Goal: Information Seeking & Learning: Learn about a topic

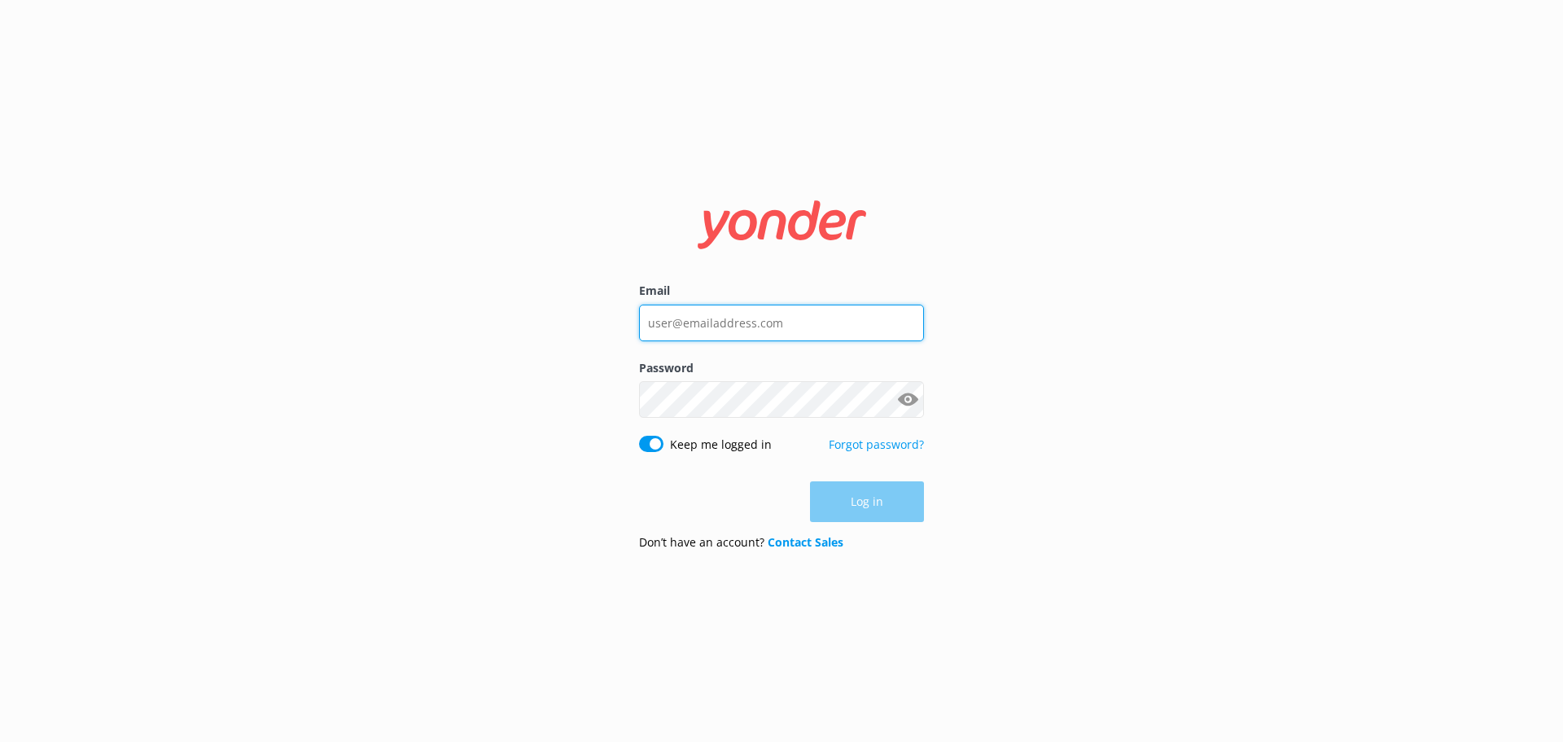
type input "[EMAIL_ADDRESS][PERSON_NAME][DOMAIN_NAME]"
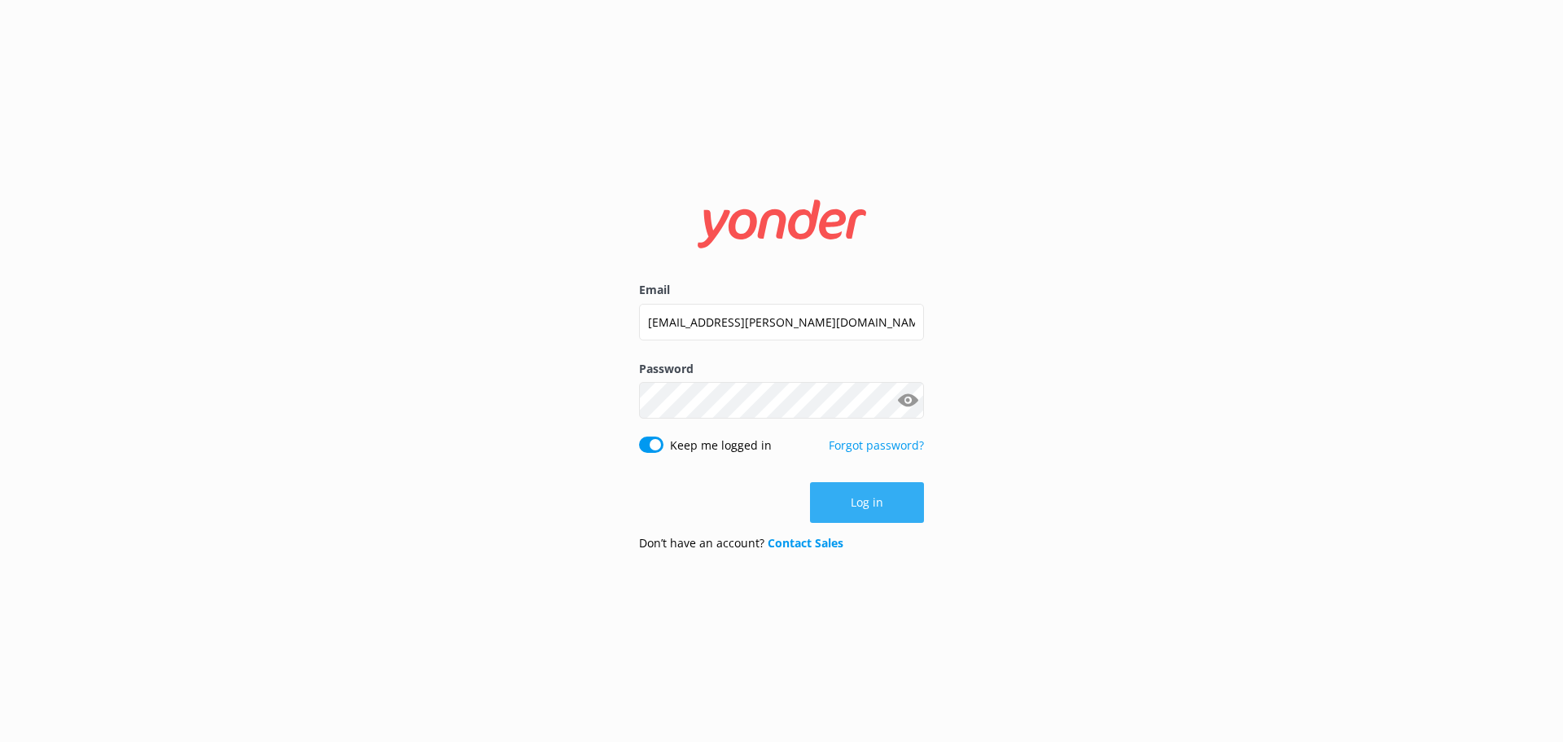
click at [885, 504] on div "Log in" at bounding box center [781, 502] width 285 height 41
click at [873, 502] on button "Log in" at bounding box center [867, 502] width 114 height 41
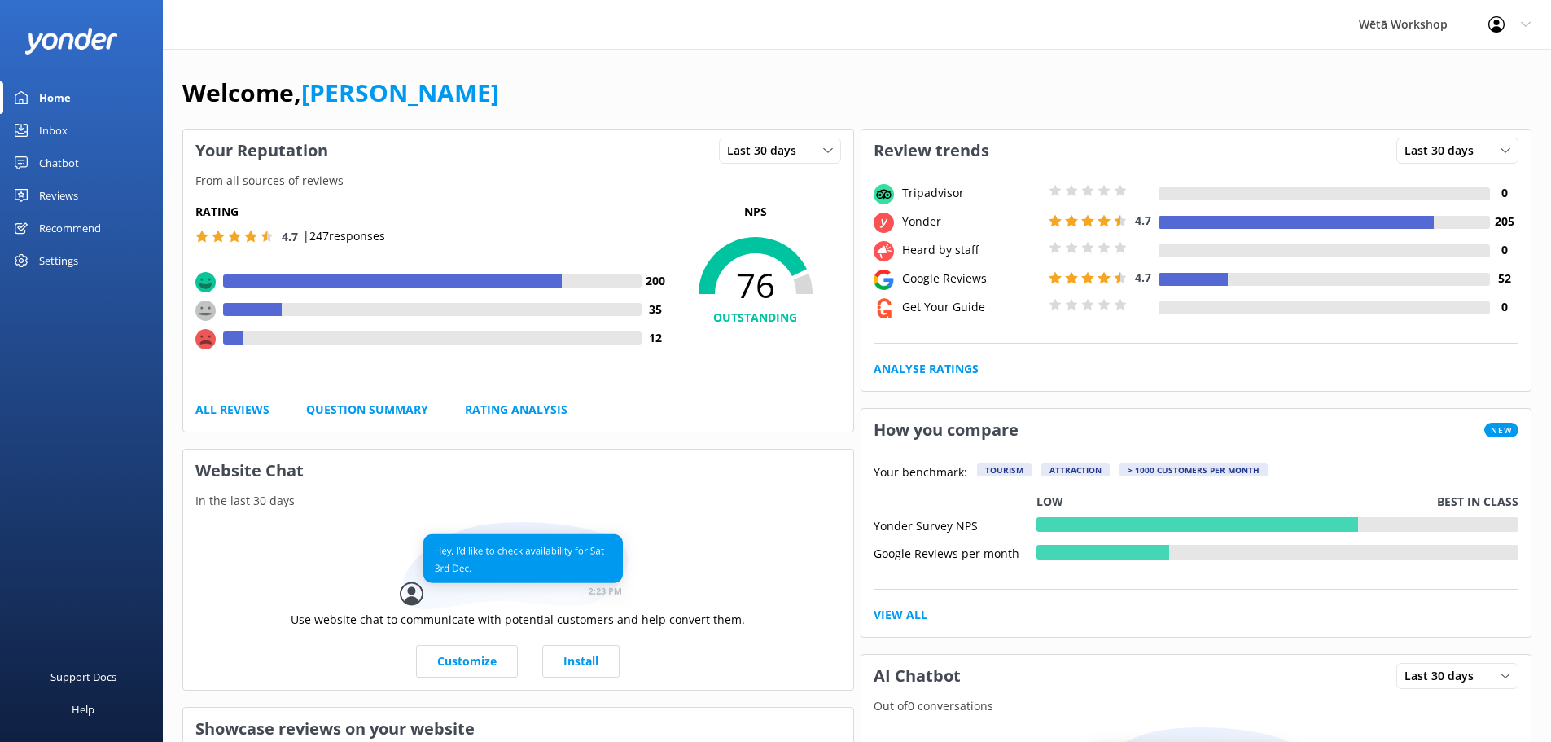
click at [73, 199] on div "Reviews" at bounding box center [58, 195] width 39 height 33
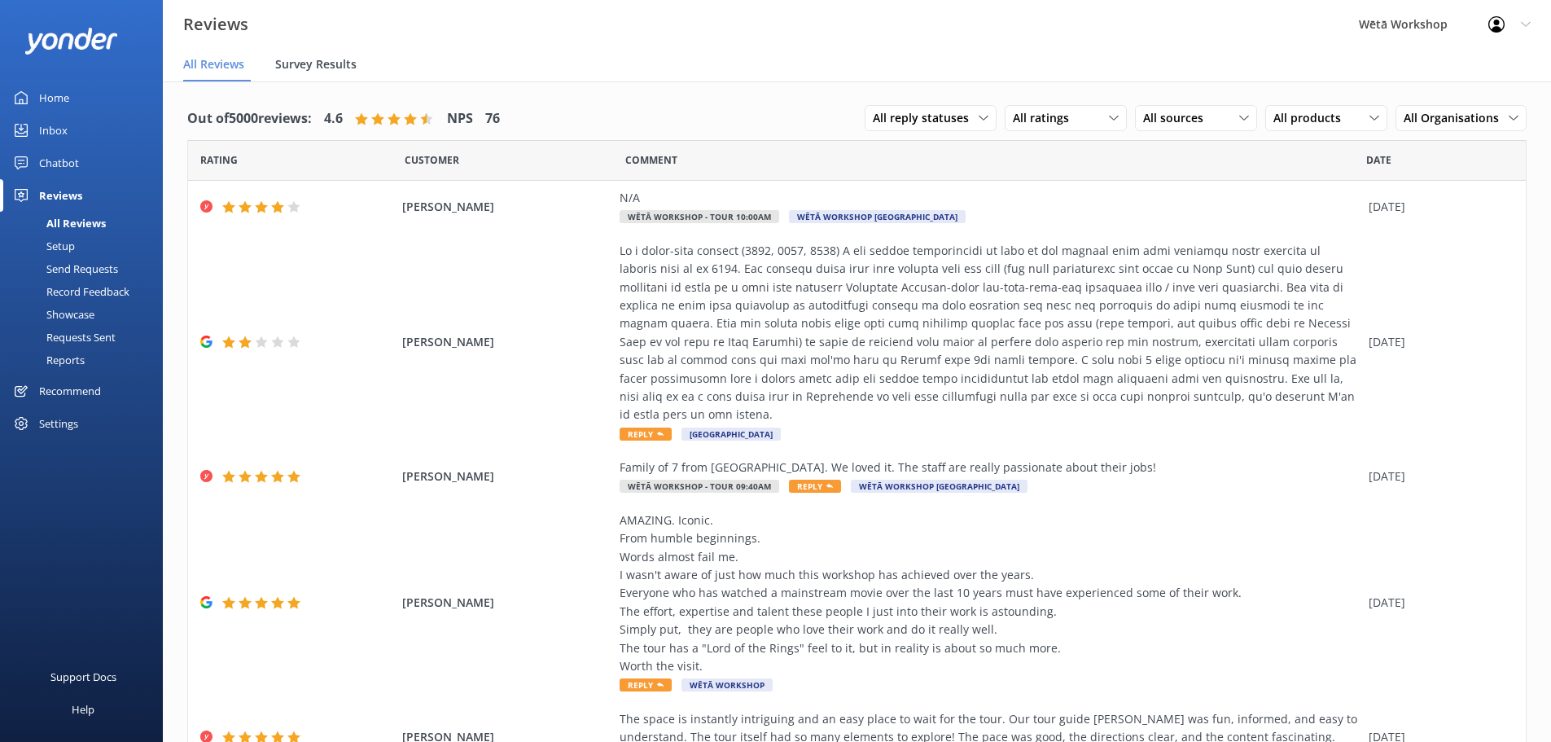
click at [342, 65] on span "Survey Results" at bounding box center [315, 64] width 81 height 16
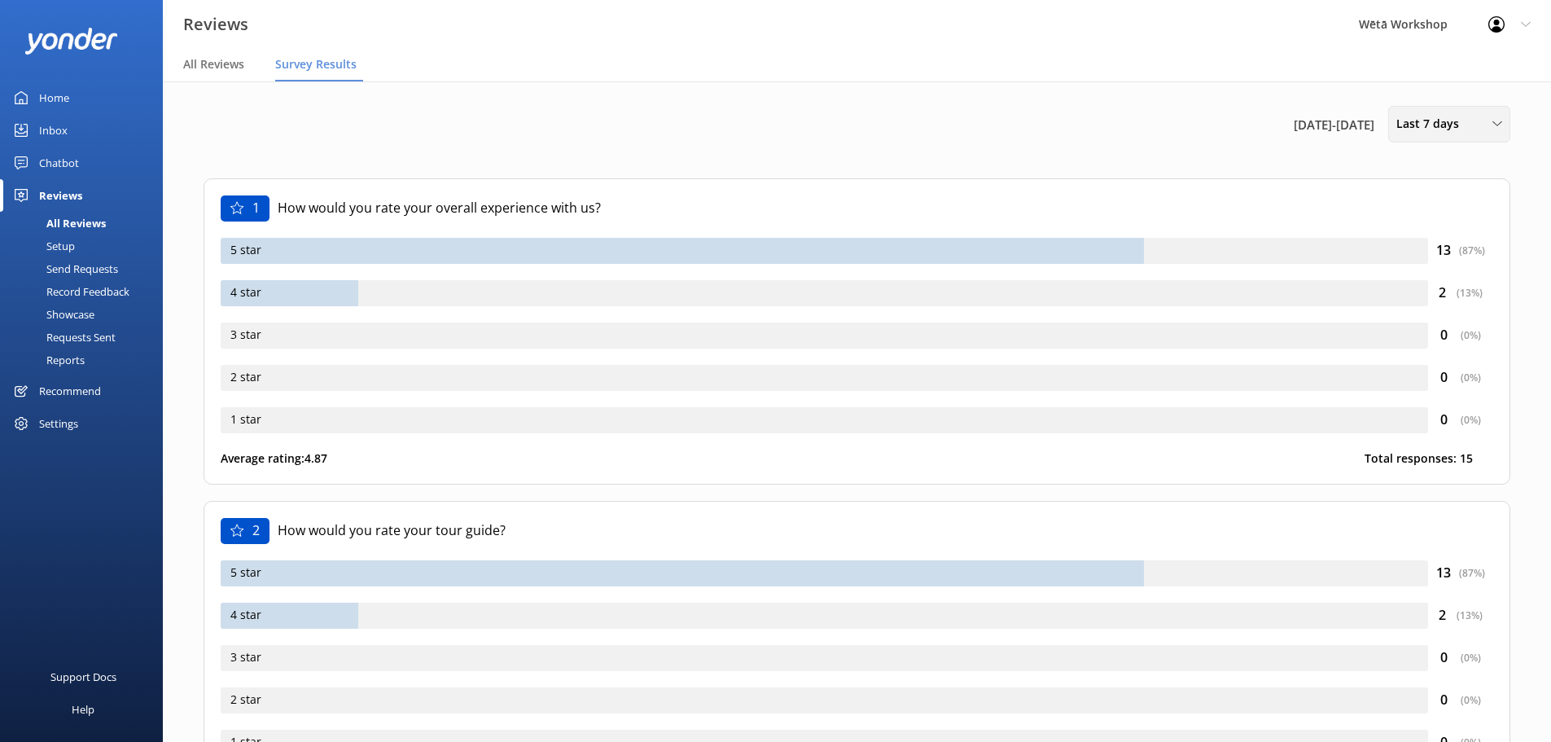
click at [1453, 133] on span "Last 7 days" at bounding box center [1432, 124] width 72 height 18
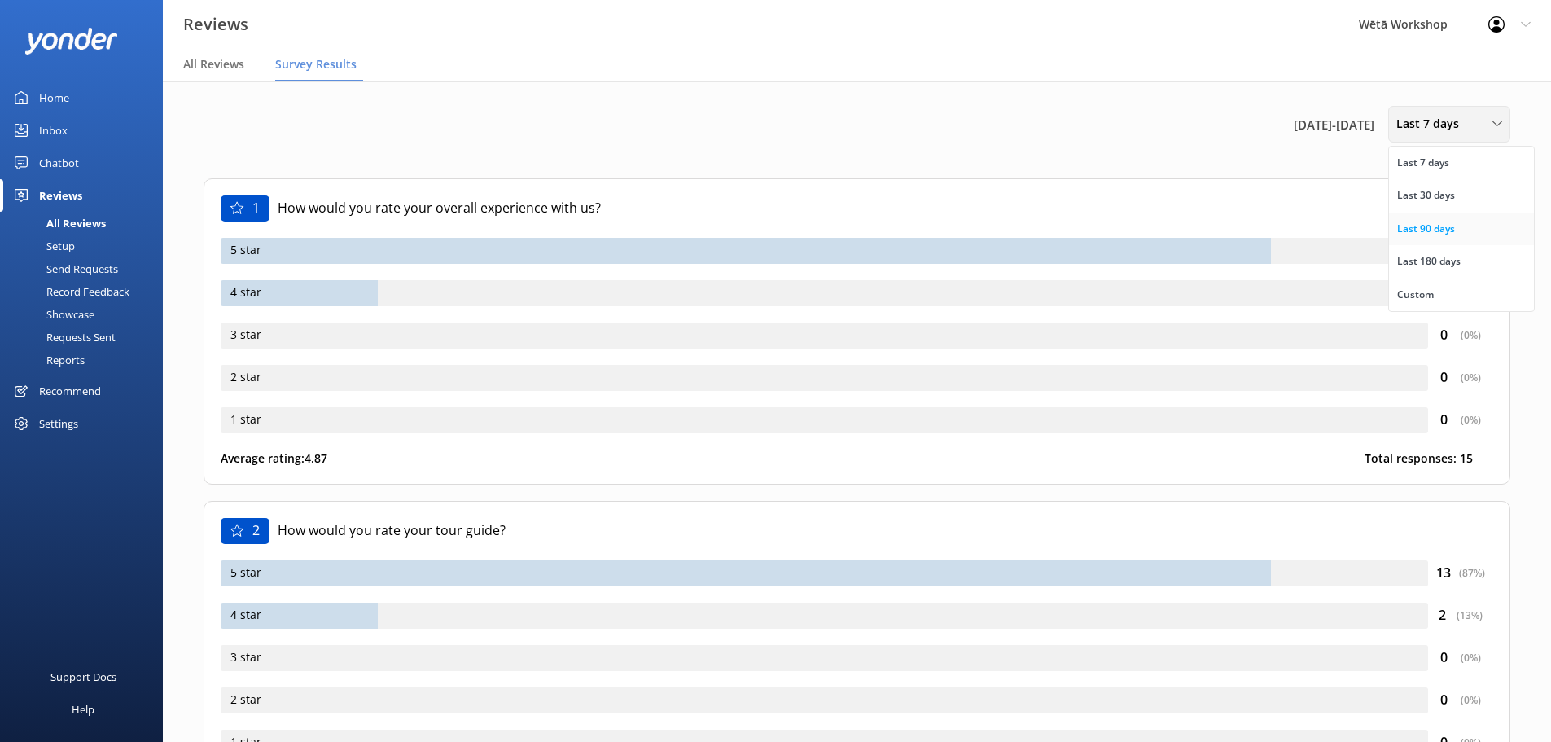
click at [1426, 227] on div "Last 90 days" at bounding box center [1426, 229] width 58 height 16
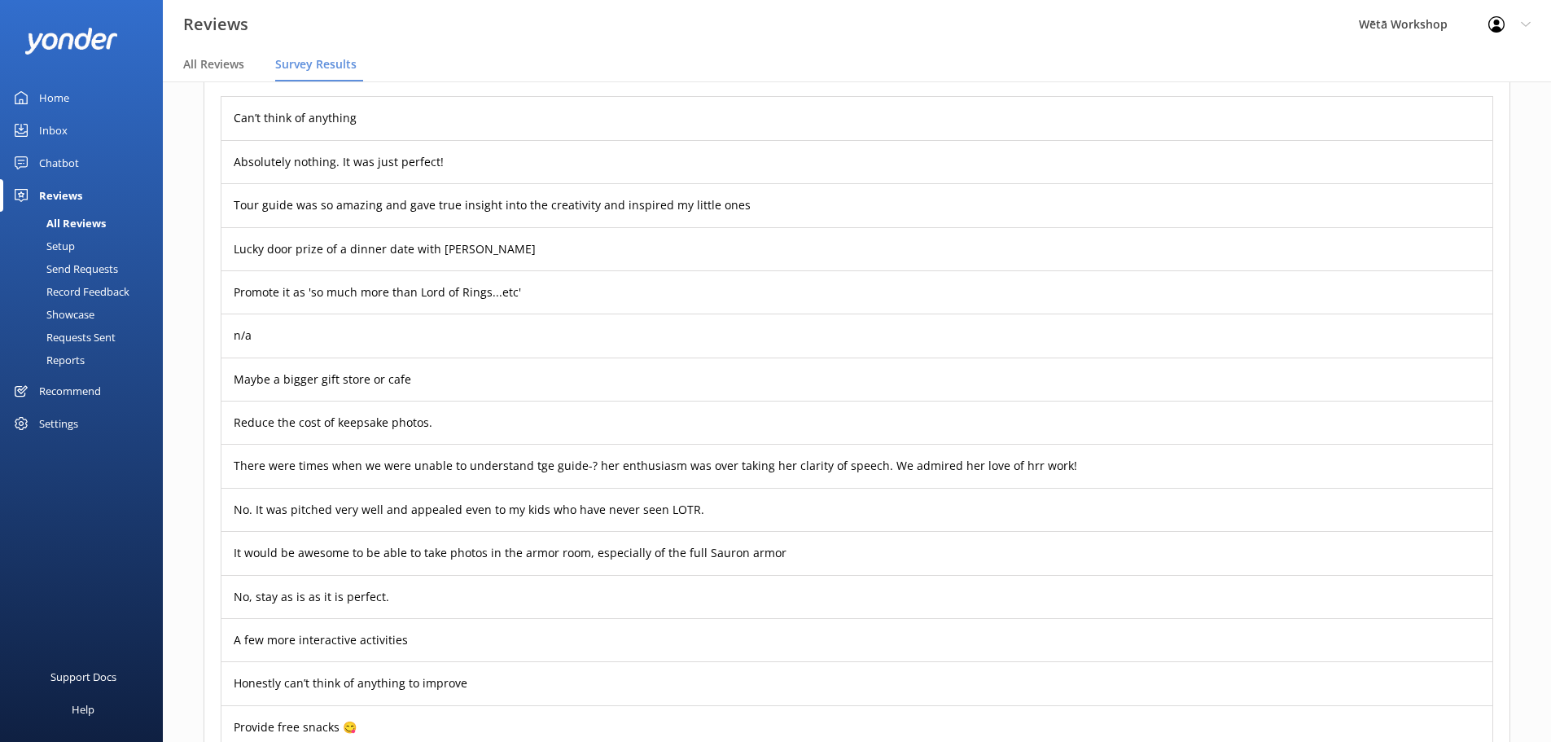
scroll to position [977, 0]
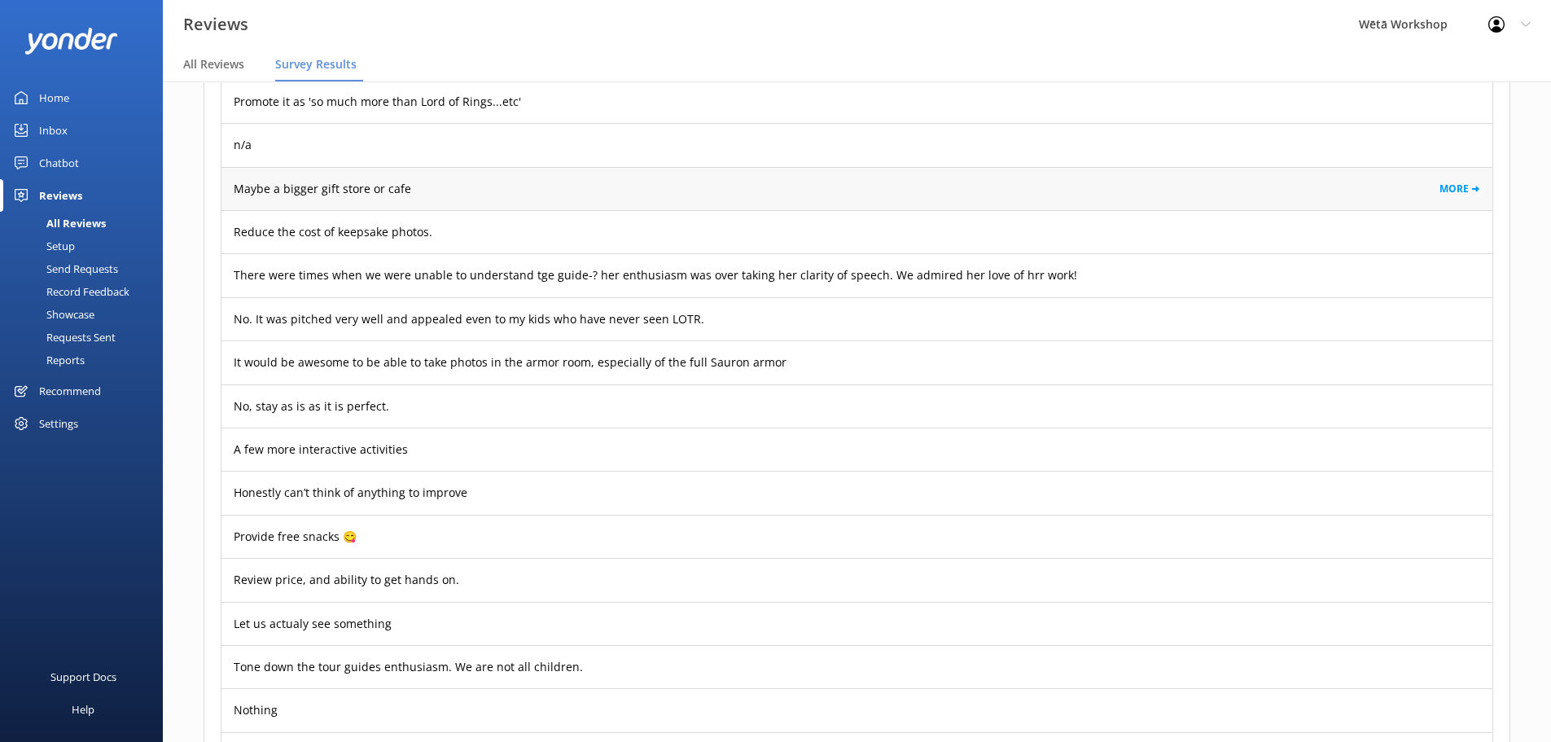
click at [327, 185] on p "Maybe a bigger gift store or cafe" at bounding box center [323, 189] width 178 height 18
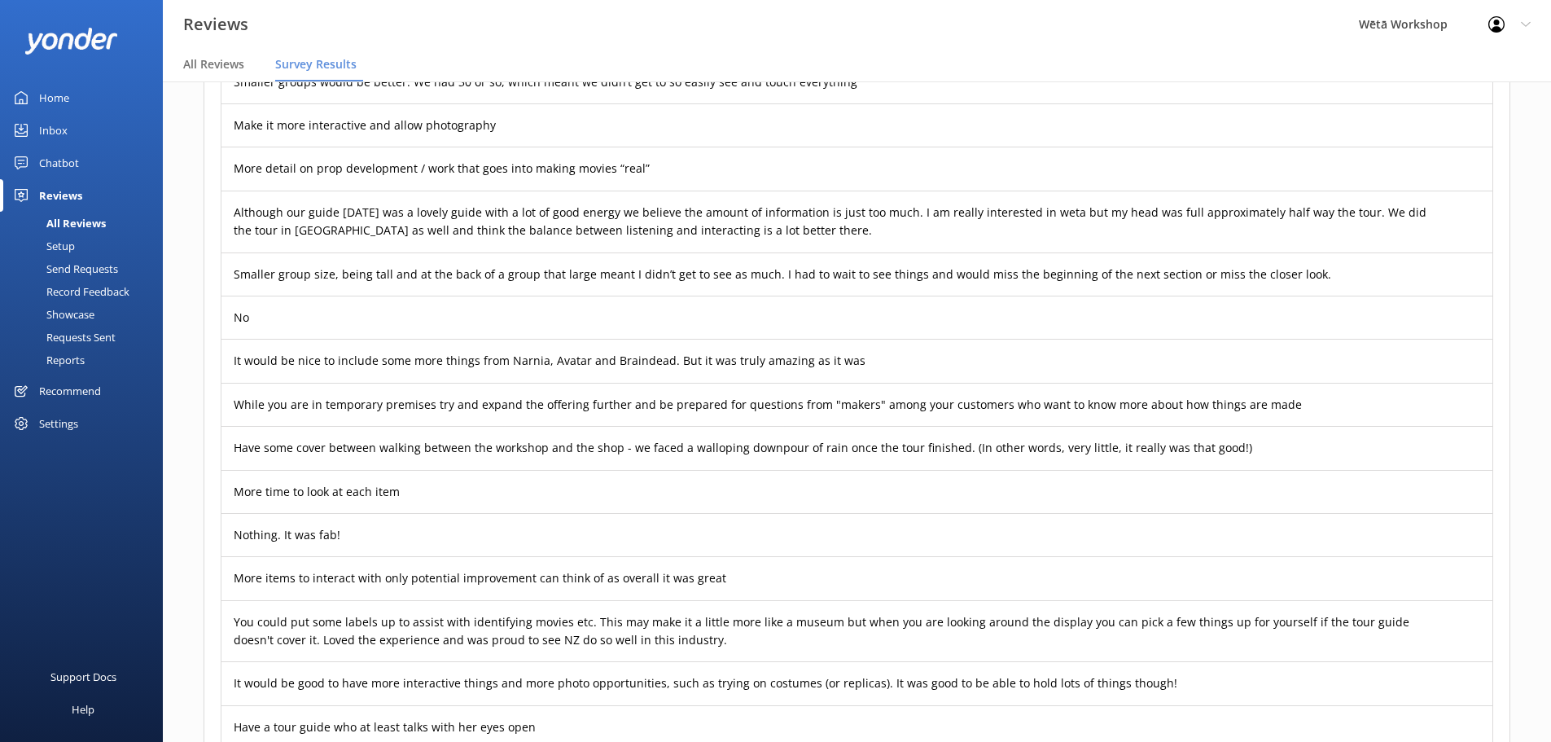
scroll to position [4153, 0]
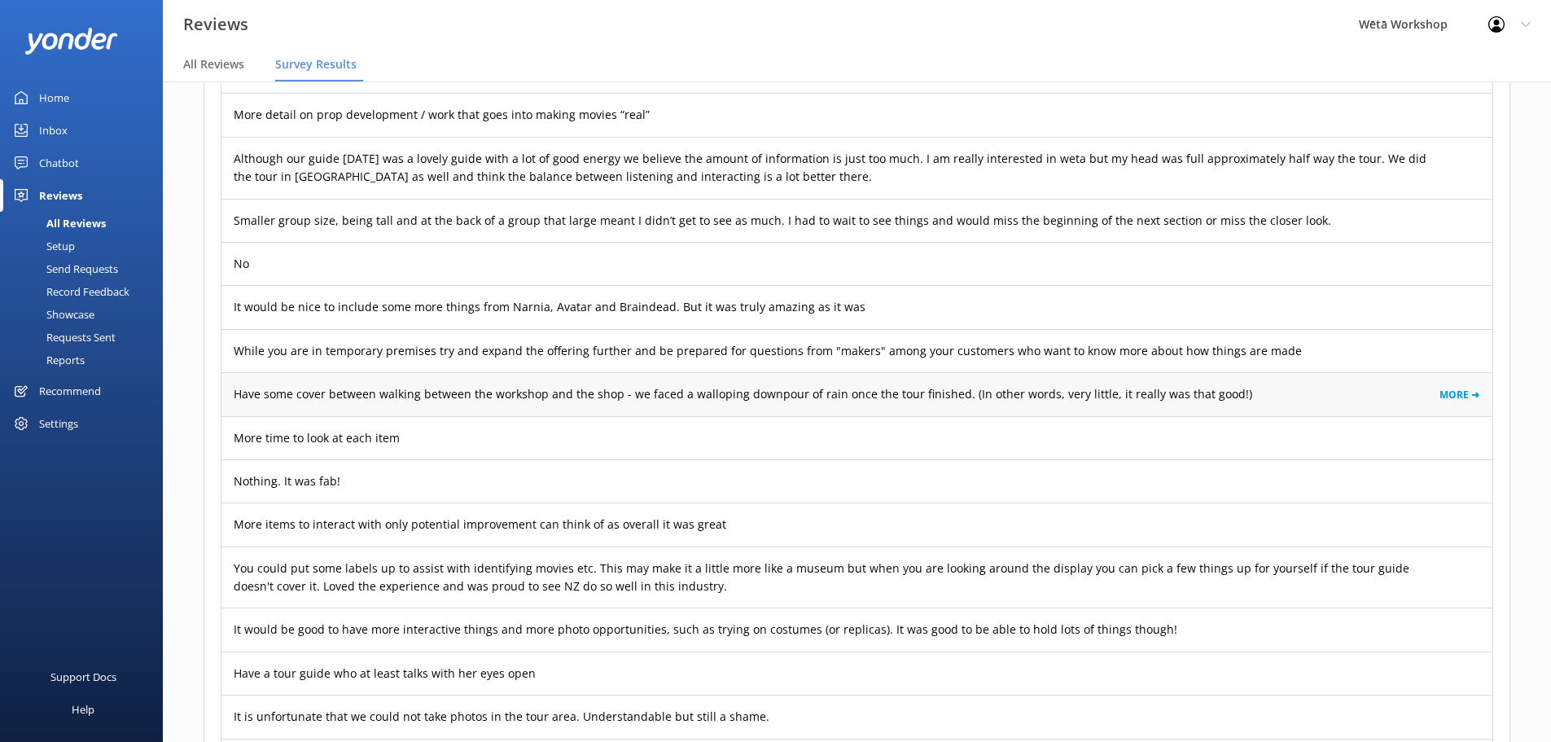
click at [306, 385] on p "Have some cover between walking between the workshop and the shop - we faced a …" at bounding box center [743, 394] width 1019 height 18
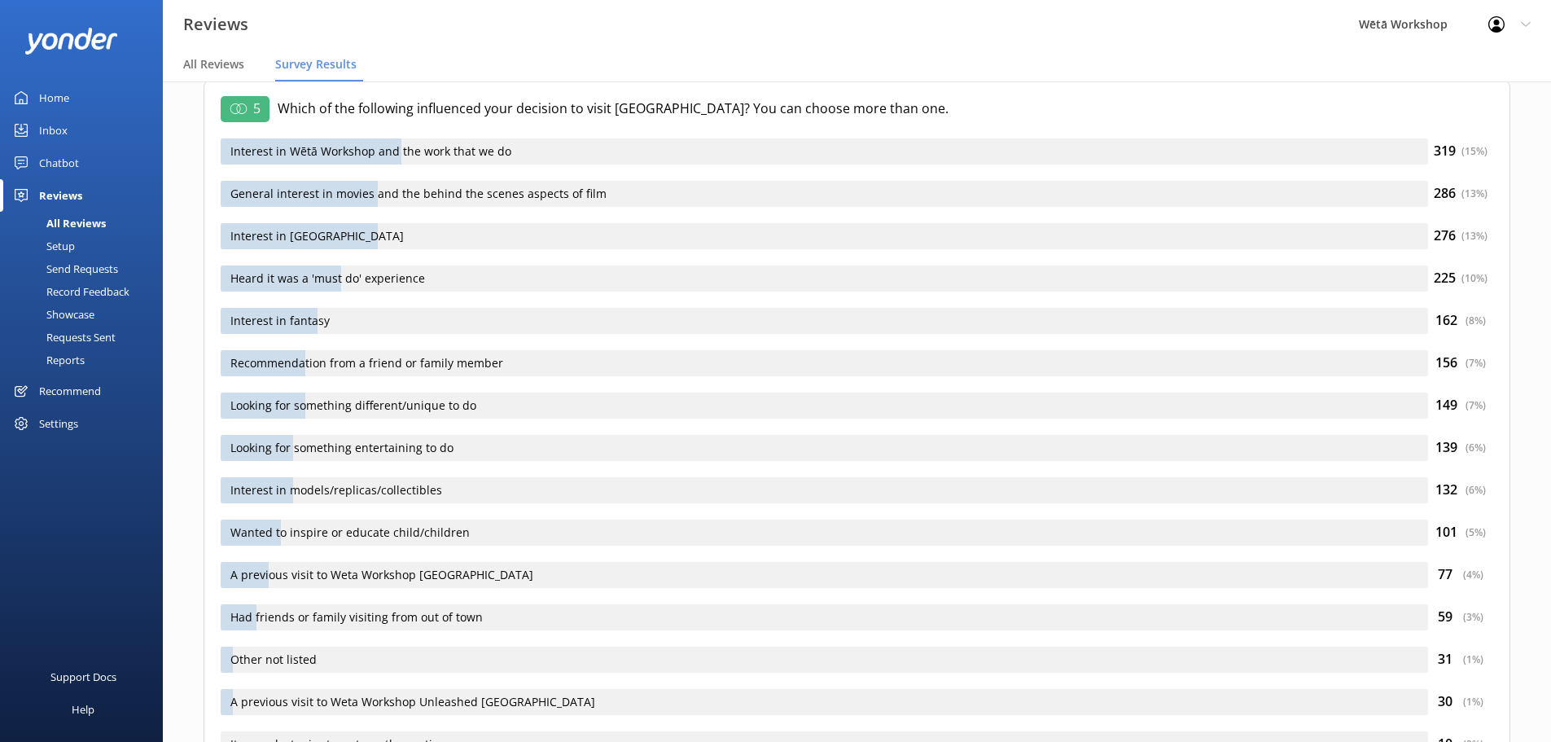
scroll to position [21197, 0]
